Goal: Task Accomplishment & Management: Manage account settings

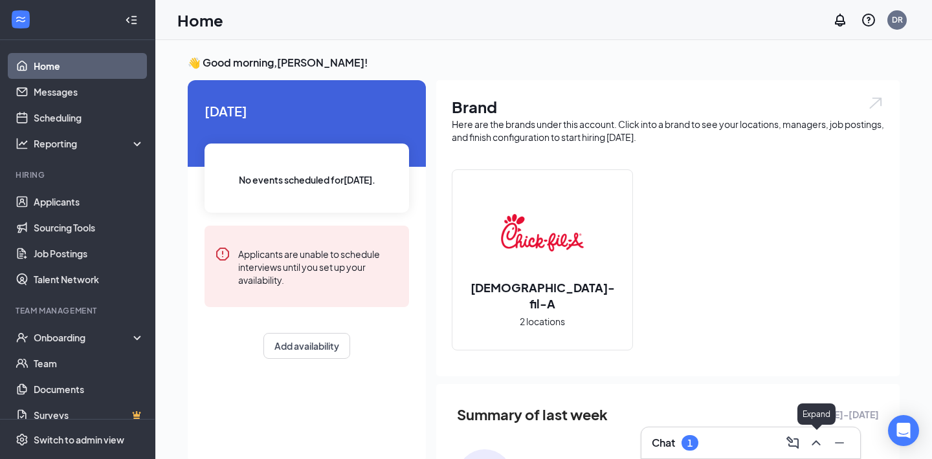
click at [817, 443] on icon "ChevronUp" at bounding box center [816, 443] width 16 height 16
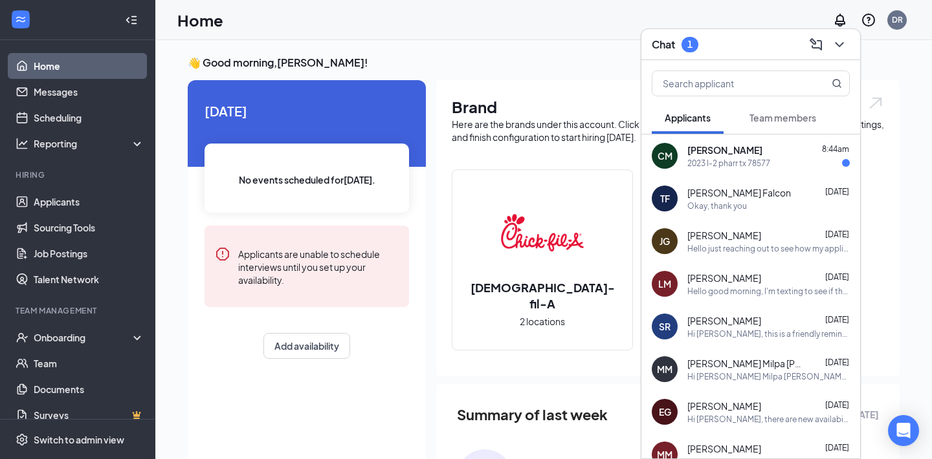
click at [741, 166] on div "2023 I-2 pharr tx 78577" at bounding box center [728, 163] width 83 height 11
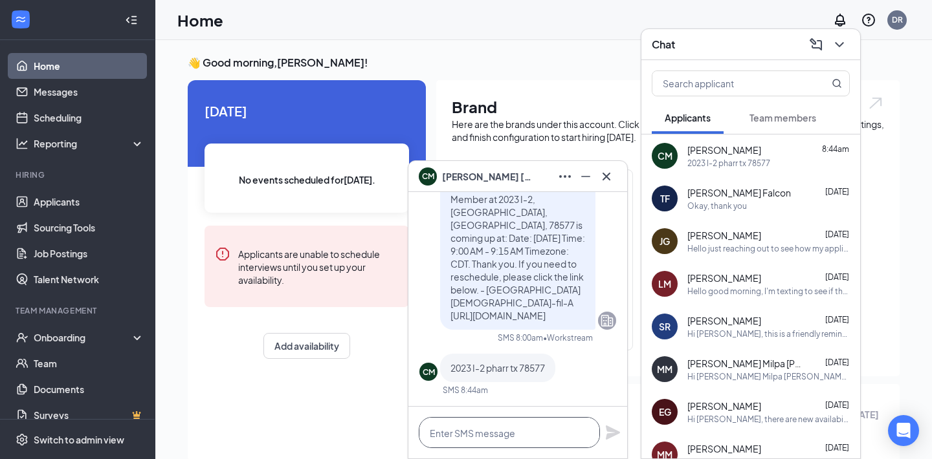
click at [523, 431] on textarea at bounding box center [509, 432] width 181 height 31
type textarea "y"
click at [610, 170] on icon "Cross" at bounding box center [607, 177] width 16 height 16
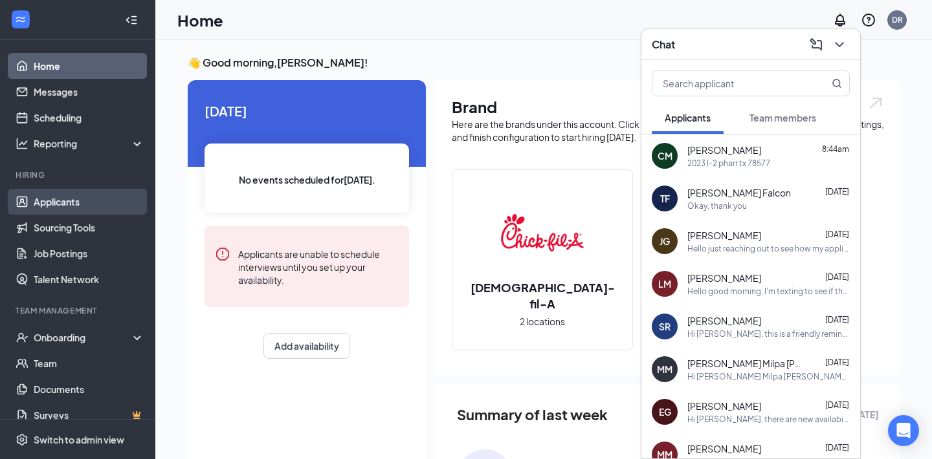
click at [50, 197] on link "Applicants" at bounding box center [89, 202] width 111 height 26
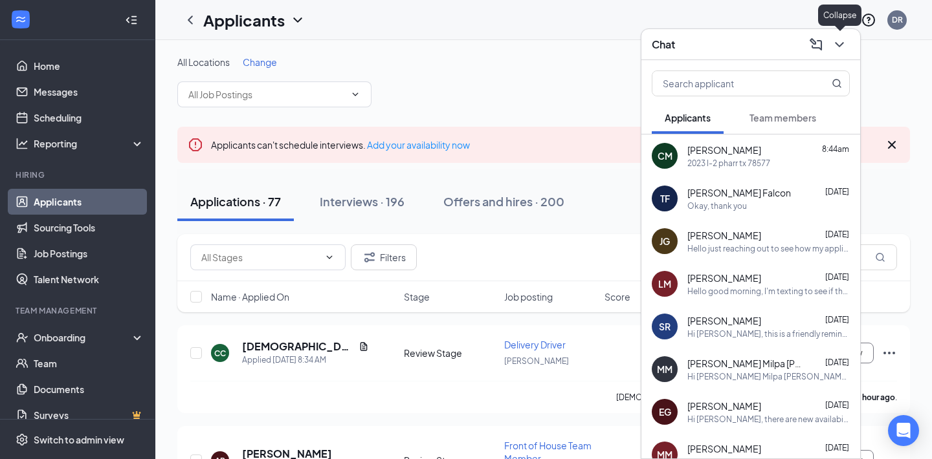
click at [841, 41] on icon "ChevronDown" at bounding box center [840, 45] width 16 height 16
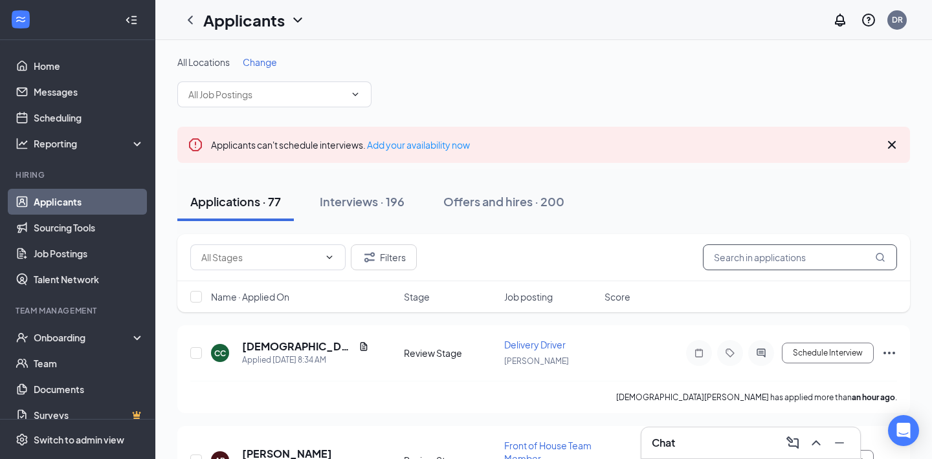
click at [790, 257] on input "text" at bounding box center [800, 258] width 194 height 26
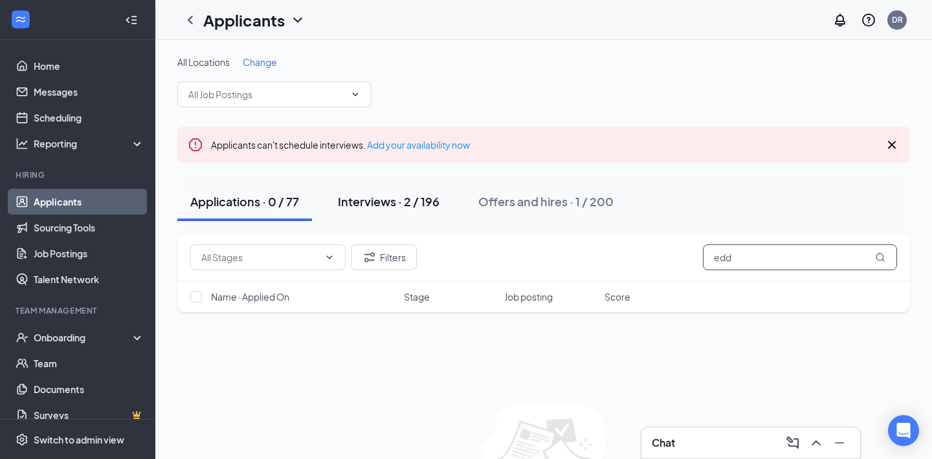
type input "edd"
click at [401, 208] on div "Interviews · 2 / 196" at bounding box center [389, 201] width 102 height 16
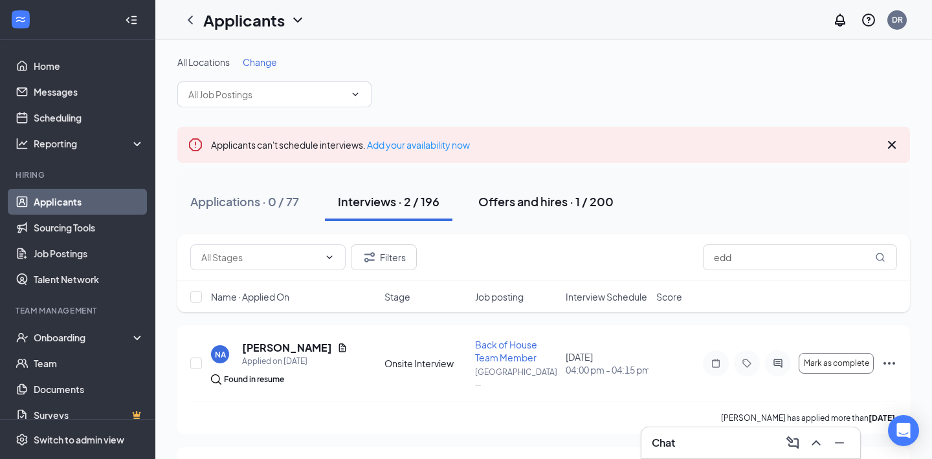
click at [566, 205] on div "Offers and hires · 1 / 200" at bounding box center [545, 201] width 135 height 16
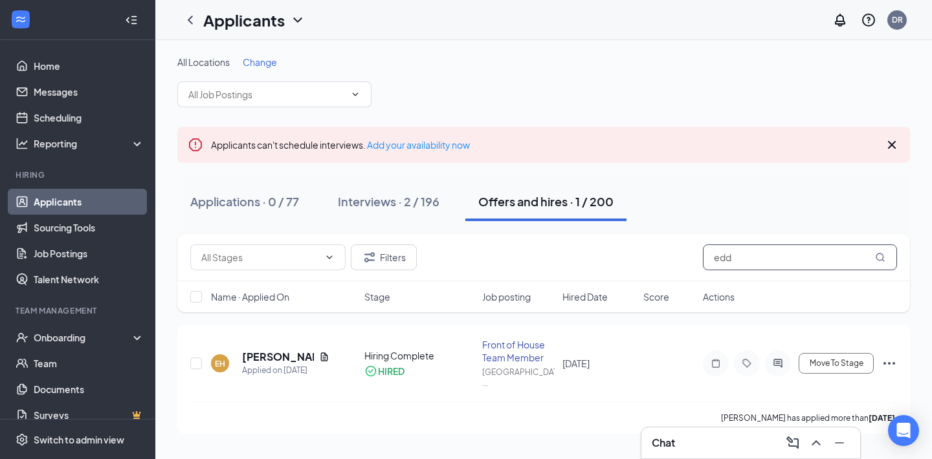
click at [743, 259] on input "edd" at bounding box center [800, 258] width 194 height 26
click at [298, 98] on input "text" at bounding box center [266, 94] width 157 height 14
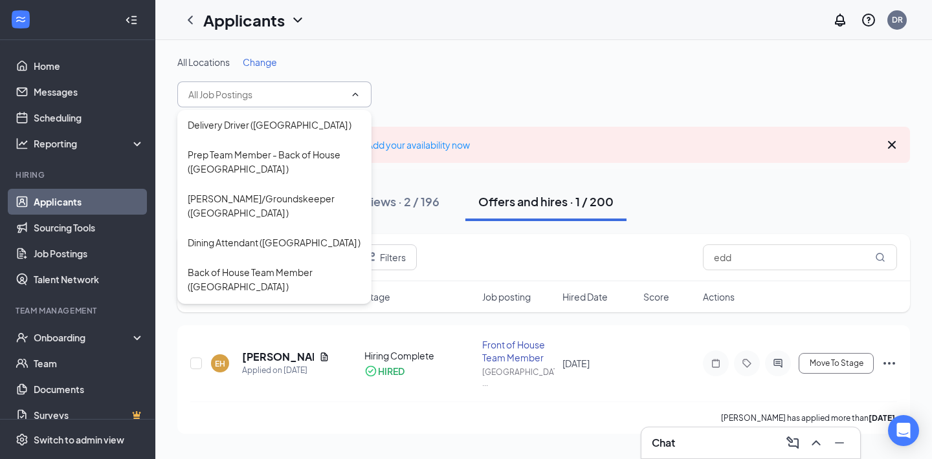
click at [416, 80] on div "All Locations Change" at bounding box center [543, 82] width 733 height 52
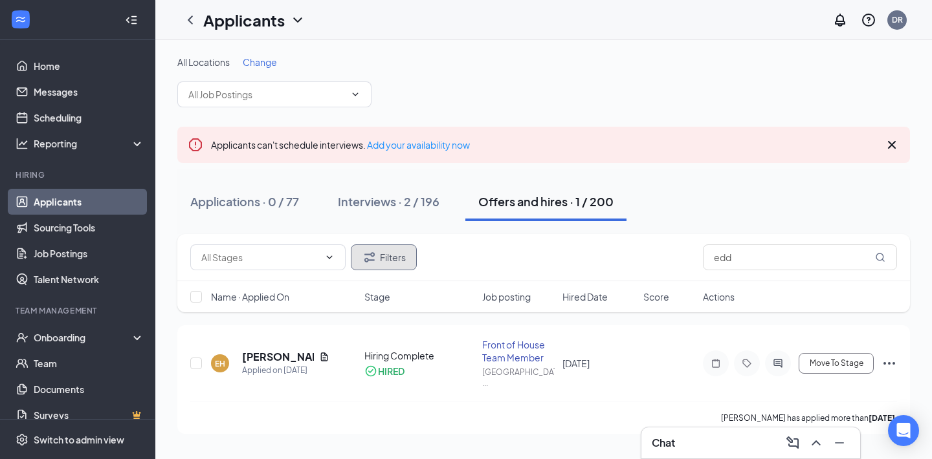
click at [390, 258] on button "Filters" at bounding box center [384, 258] width 66 height 26
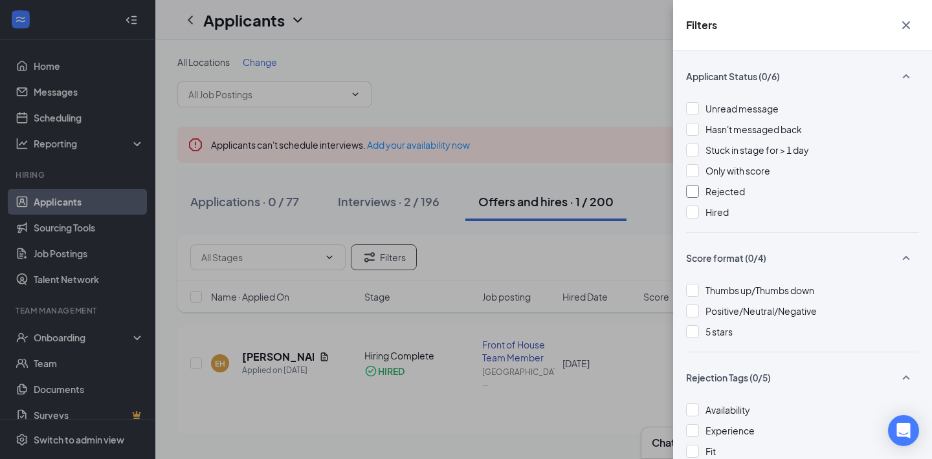
click at [693, 190] on div at bounding box center [692, 191] width 13 height 13
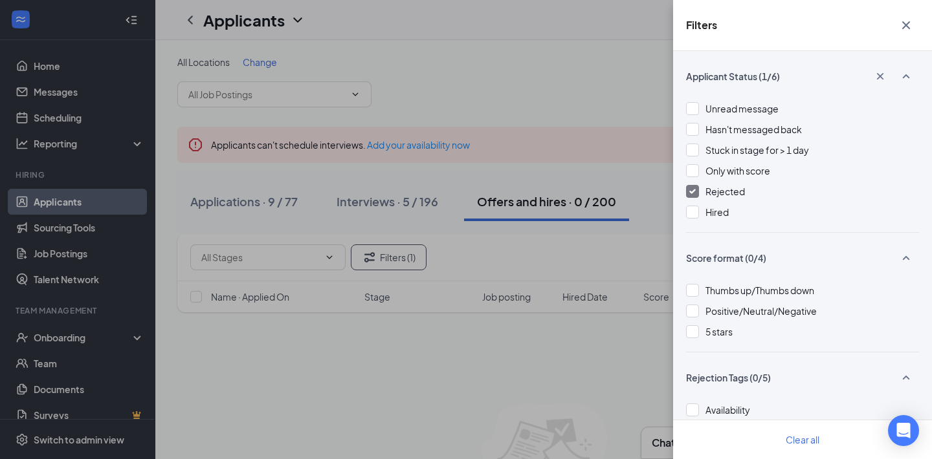
click at [504, 245] on div "Filters Applicant Status (1/6) Unread message Hasn't messaged back Stuck in sta…" at bounding box center [466, 229] width 932 height 459
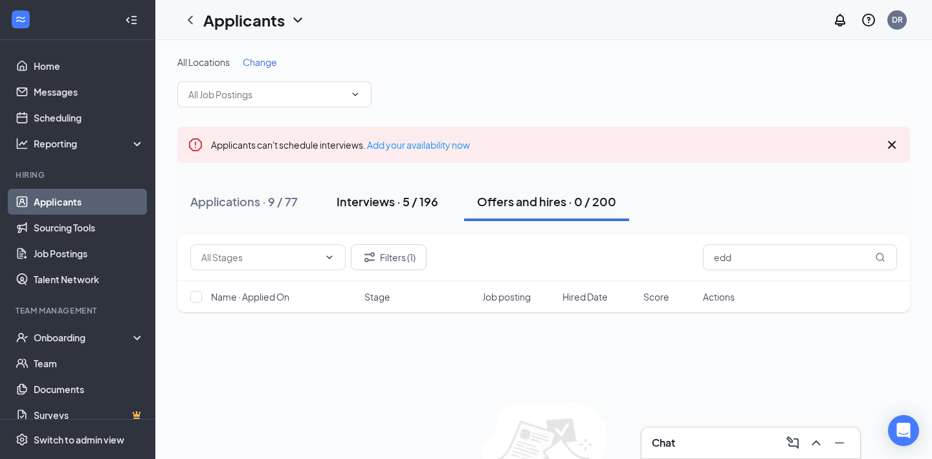
click at [388, 198] on div "Interviews · 5 / 196" at bounding box center [387, 201] width 102 height 16
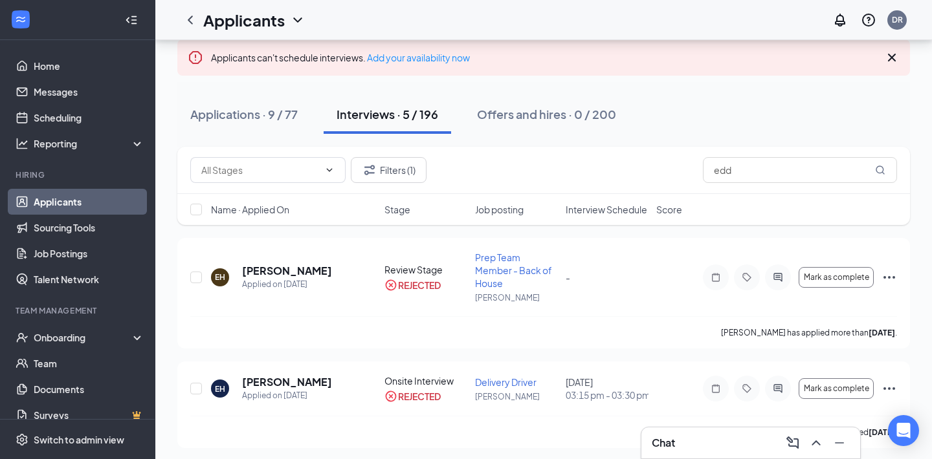
scroll to position [86, 0]
click at [278, 112] on div "Applications · 9 / 77" at bounding box center [243, 115] width 107 height 16
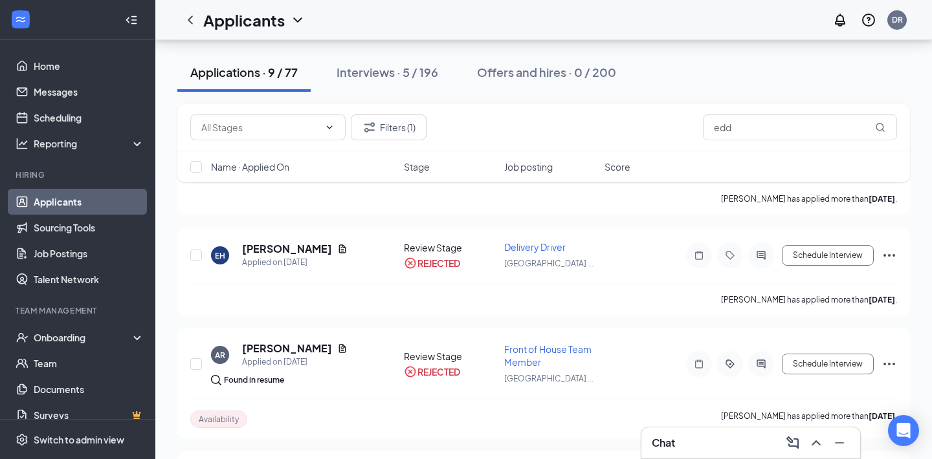
scroll to position [556, 0]
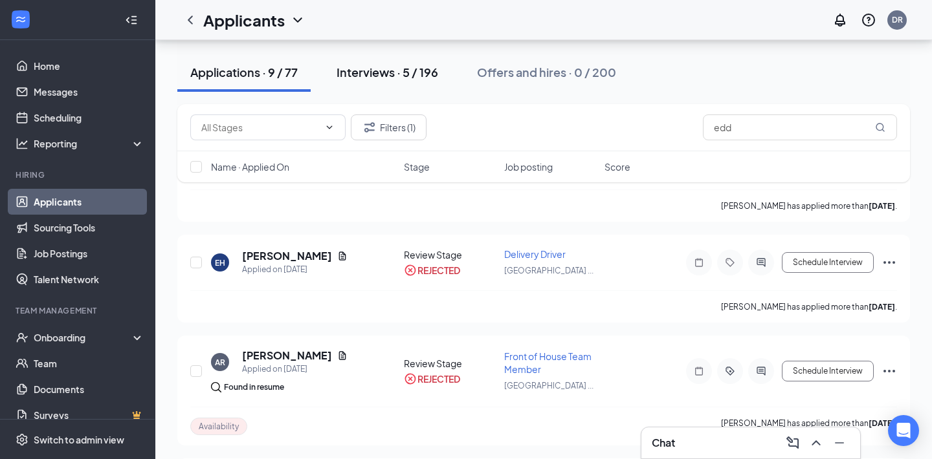
click at [410, 76] on div "Interviews · 5 / 196" at bounding box center [387, 72] width 102 height 16
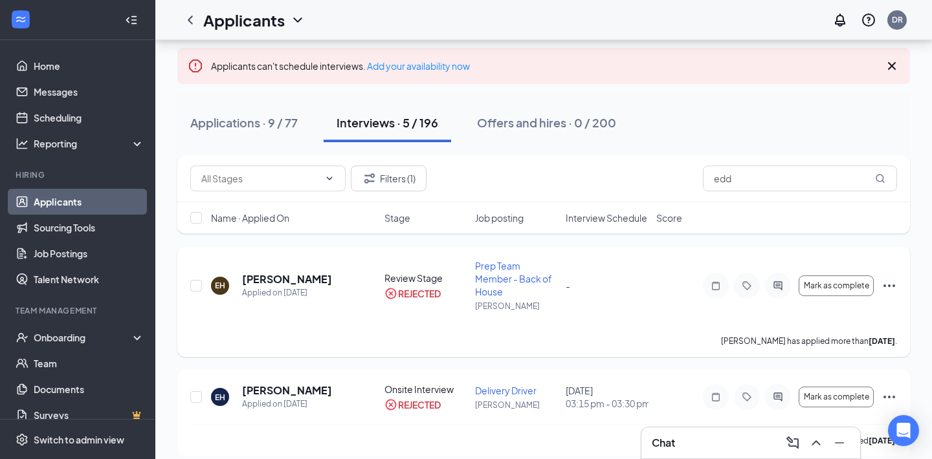
scroll to position [82, 0]
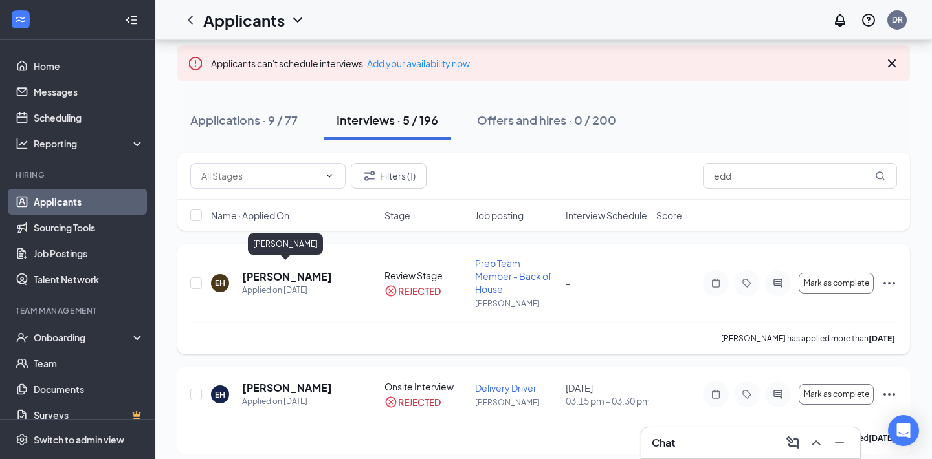
click at [309, 270] on h5 "[PERSON_NAME]" at bounding box center [287, 277] width 90 height 14
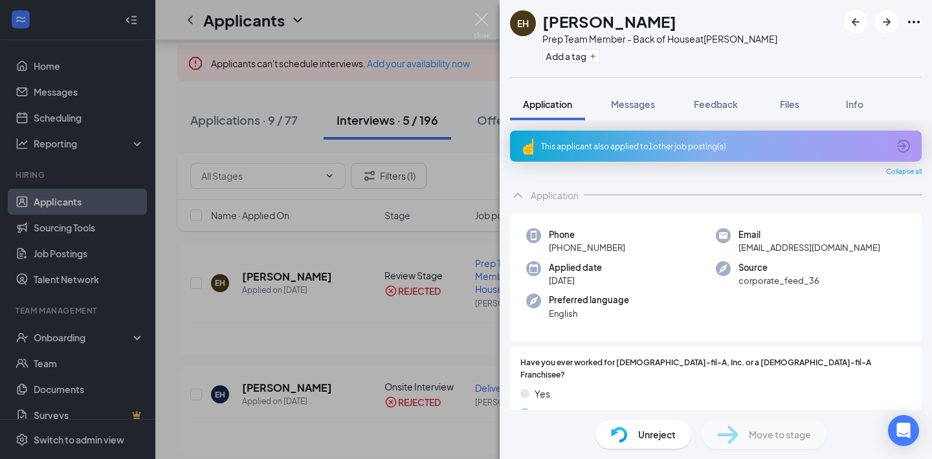
click at [343, 302] on div "EH [PERSON_NAME] Prep Team Member - Back of House at [PERSON_NAME] Add a tag Ap…" at bounding box center [466, 229] width 932 height 459
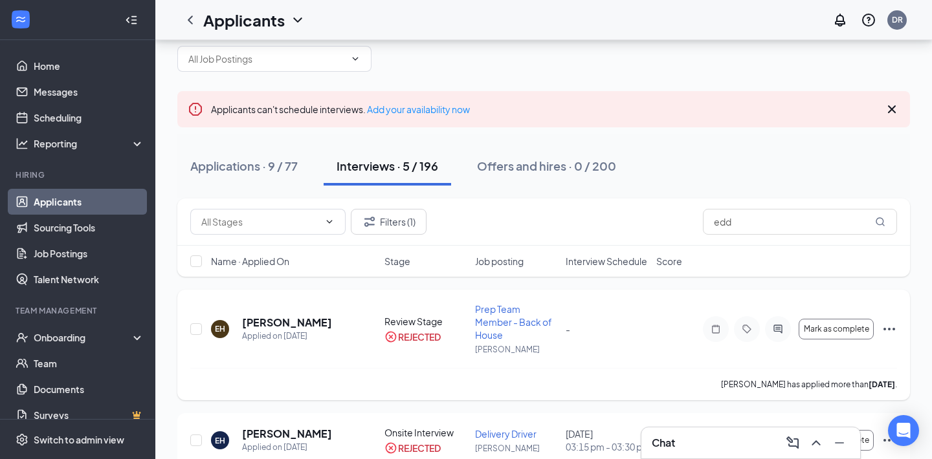
scroll to position [36, 0]
click at [65, 336] on div "Onboarding" at bounding box center [84, 337] width 100 height 13
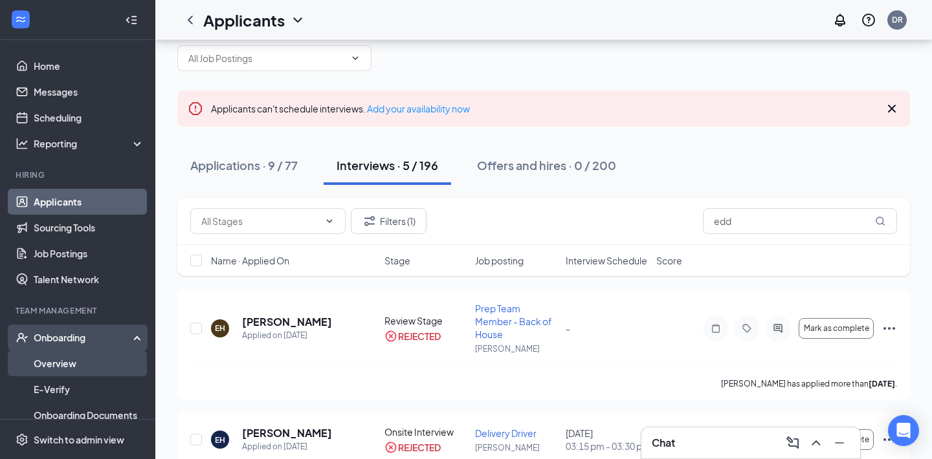
click at [66, 360] on link "Overview" at bounding box center [89, 364] width 111 height 26
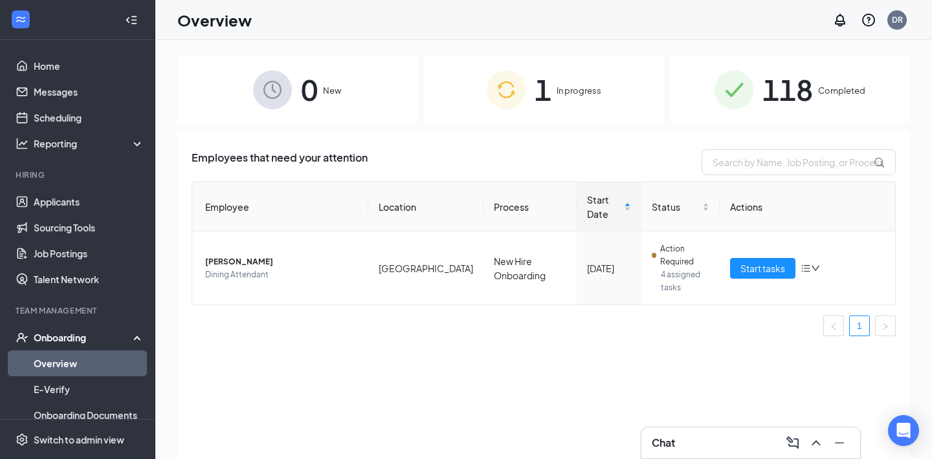
click at [766, 83] on span "118" at bounding box center [787, 89] width 50 height 45
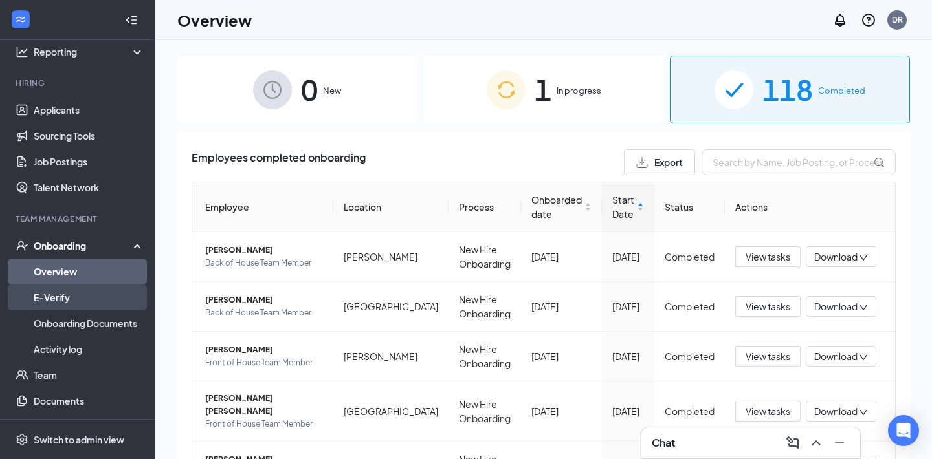
scroll to position [93, 0]
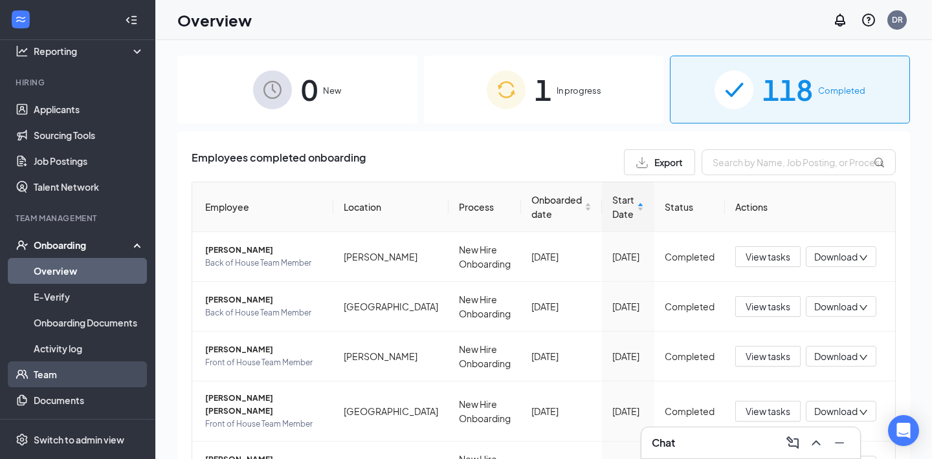
click at [74, 375] on link "Team" at bounding box center [89, 375] width 111 height 26
